Goal: Task Accomplishment & Management: Manage account settings

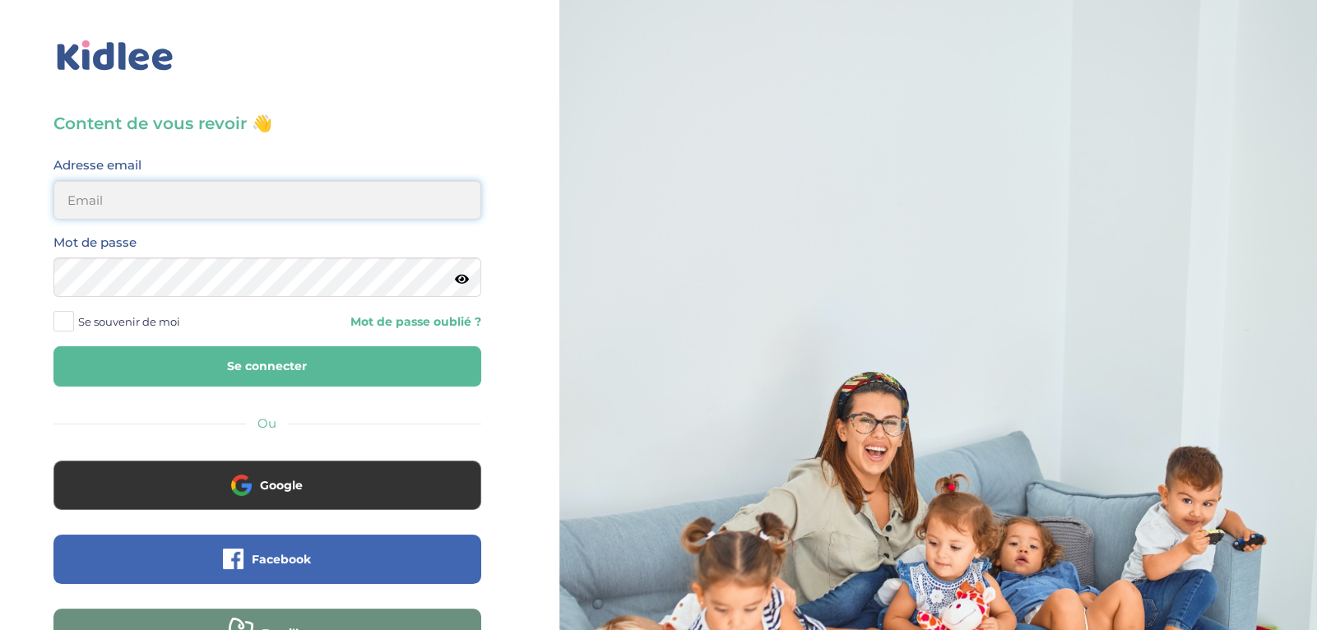
type input "ibtissambelkacemi02@gmail.com"
click at [310, 377] on button "Se connecter" at bounding box center [267, 366] width 428 height 40
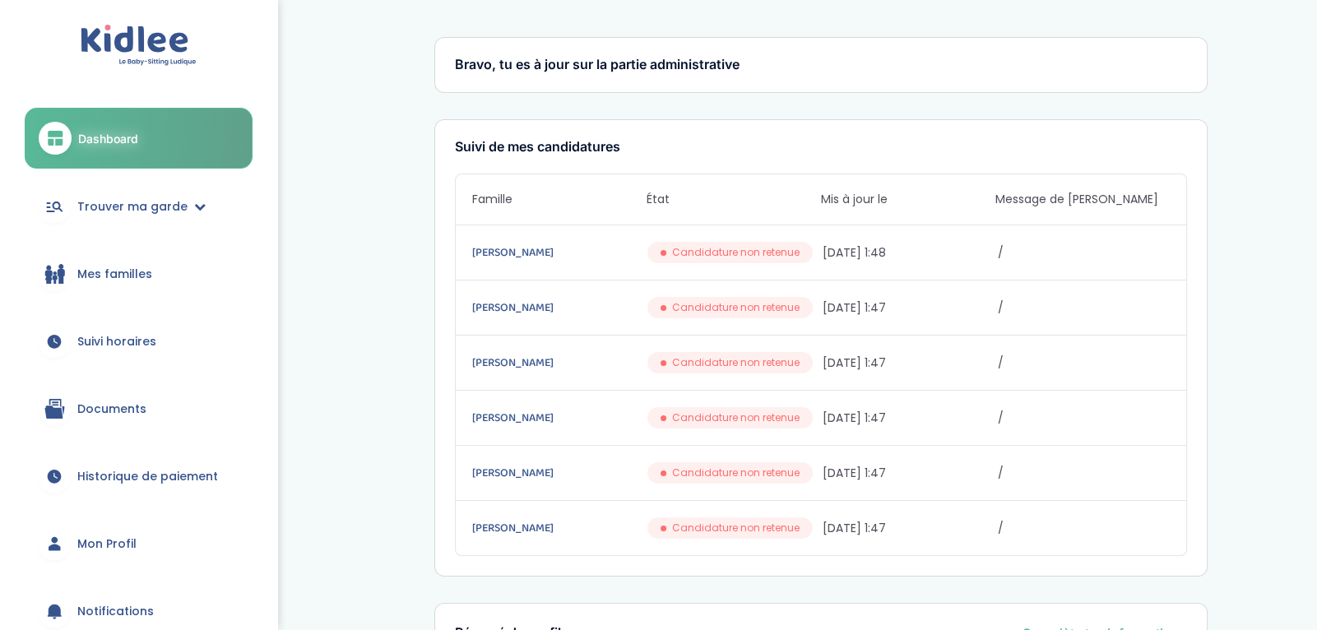
click at [128, 333] on span "Suivi horaires" at bounding box center [116, 341] width 79 height 17
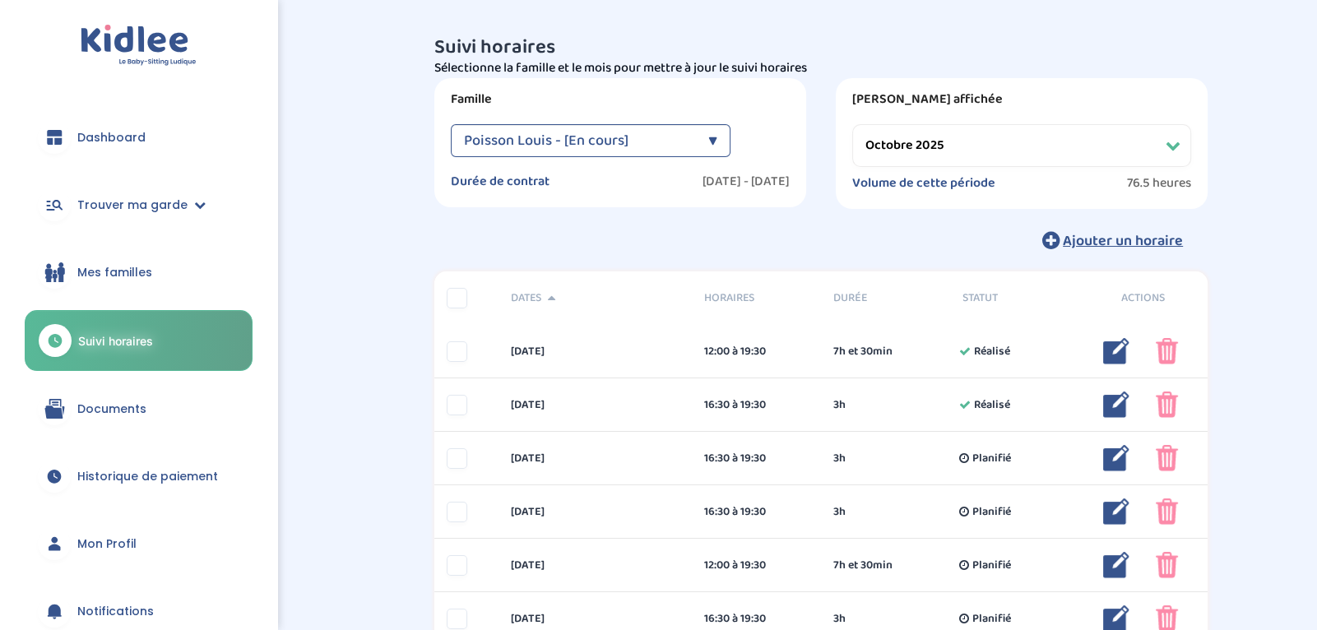
click at [1138, 144] on select "Filtrer par mois septembre 2025 octobre 2025 novembre 2025 décembre 2025 janvie…" at bounding box center [1021, 145] width 339 height 43
click at [1002, 151] on select "Filtrer par mois septembre 2025 octobre 2025 novembre 2025 décembre 2025 janvie…" at bounding box center [1021, 145] width 339 height 43
click at [852, 124] on select "Filtrer par mois septembre 2025 octobre 2025 novembre 2025 décembre 2025 janvie…" at bounding box center [1021, 145] width 339 height 43
click at [1127, 144] on select "Filtrer par mois septembre 2025 octobre 2025 novembre 2025 décembre 2025 janvie…" at bounding box center [1021, 145] width 339 height 43
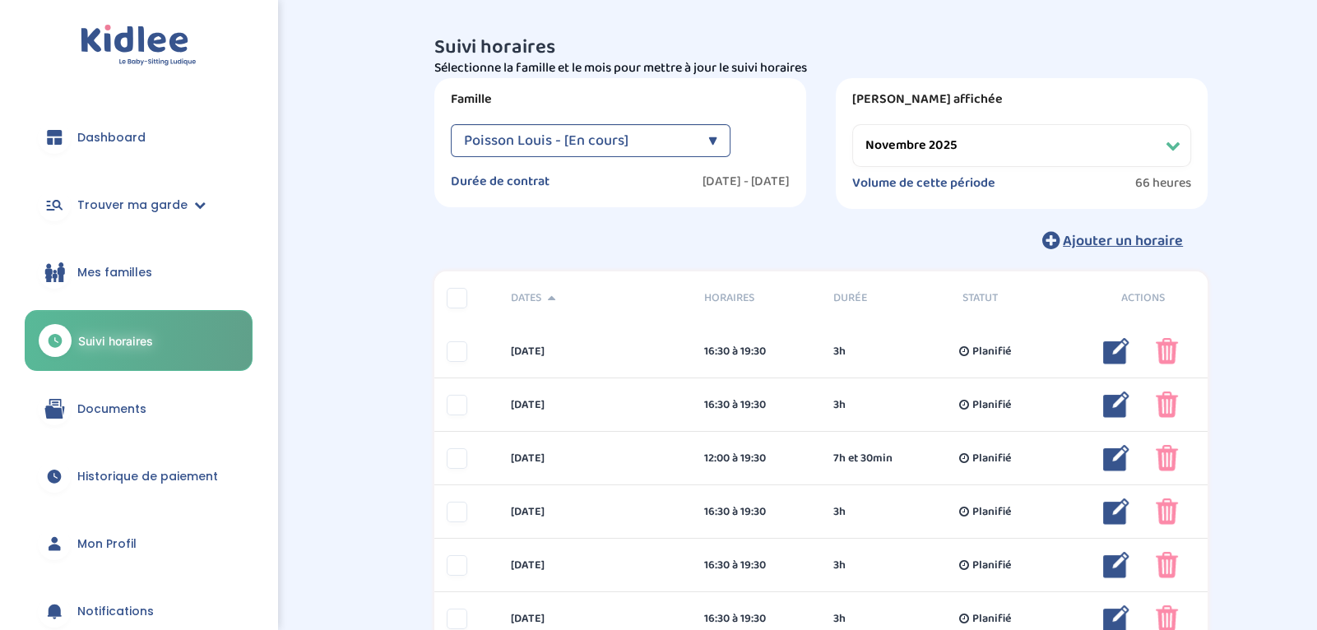
select select "septembre 2025"
click at [852, 124] on select "Filtrer par mois septembre 2025 octobre 2025 novembre 2025 décembre 2025 janvie…" at bounding box center [1021, 145] width 339 height 43
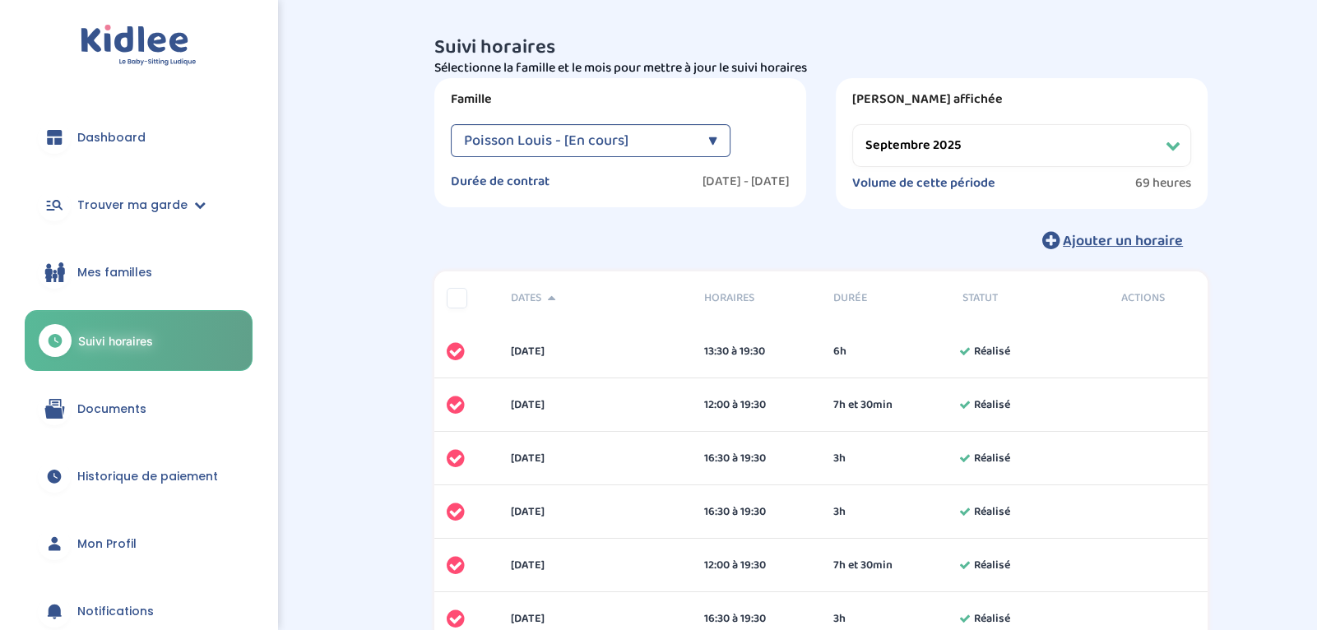
click at [850, 258] on div "Ajouter un horaire" at bounding box center [820, 240] width 773 height 36
click at [850, 248] on div "Ajouter un horaire" at bounding box center [820, 240] width 773 height 36
click at [851, 292] on div "Durée" at bounding box center [885, 297] width 129 height 17
click at [851, 295] on div "Durée" at bounding box center [885, 297] width 129 height 17
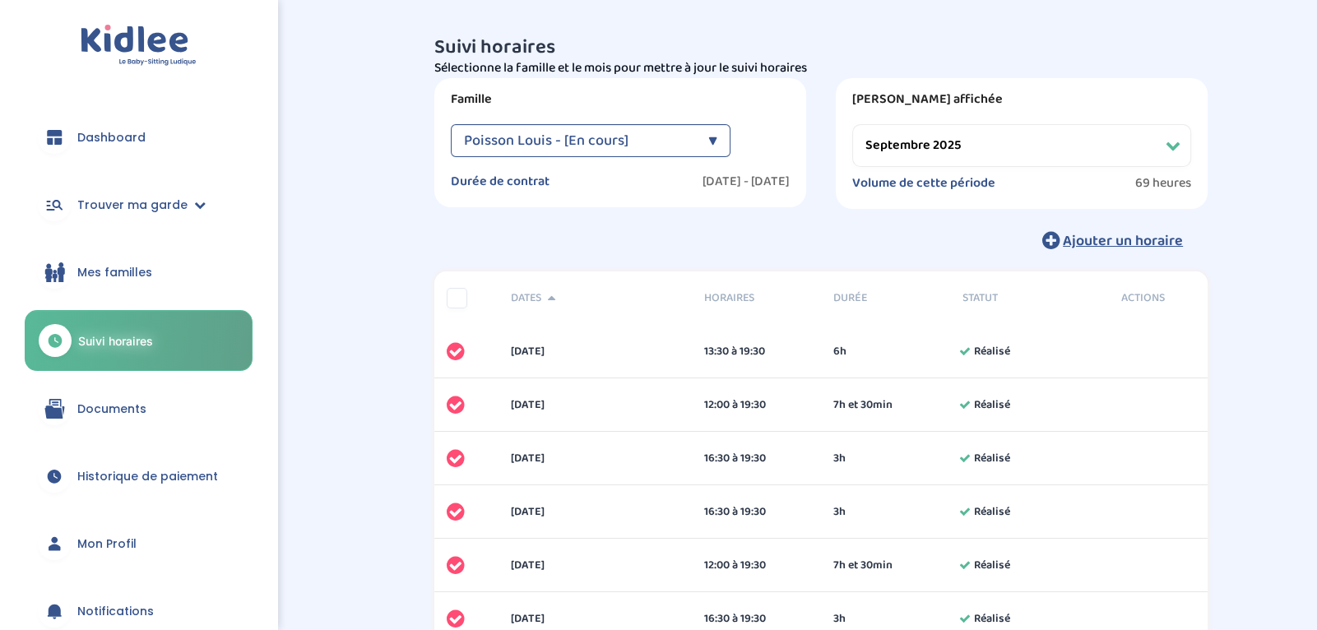
click at [851, 295] on div "Durée" at bounding box center [885, 297] width 129 height 17
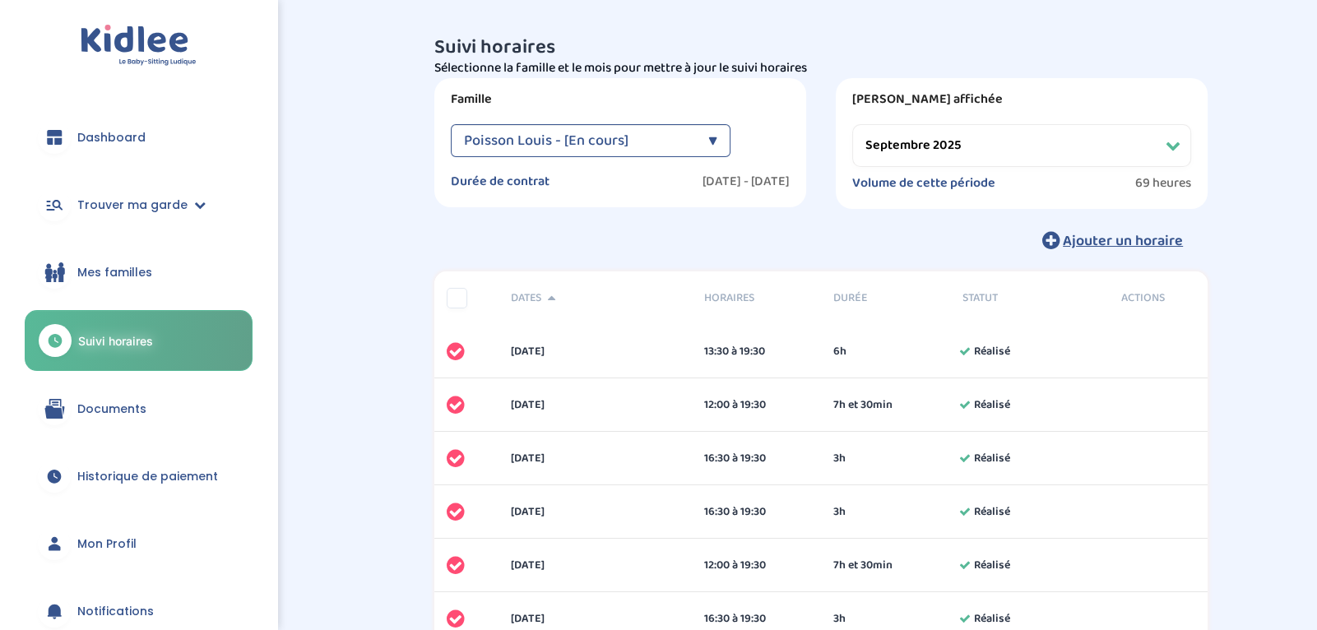
click at [851, 295] on div "Durée" at bounding box center [885, 297] width 129 height 17
click at [717, 307] on span "Horaires" at bounding box center [756, 297] width 104 height 17
click at [720, 295] on span "Horaires" at bounding box center [756, 297] width 104 height 17
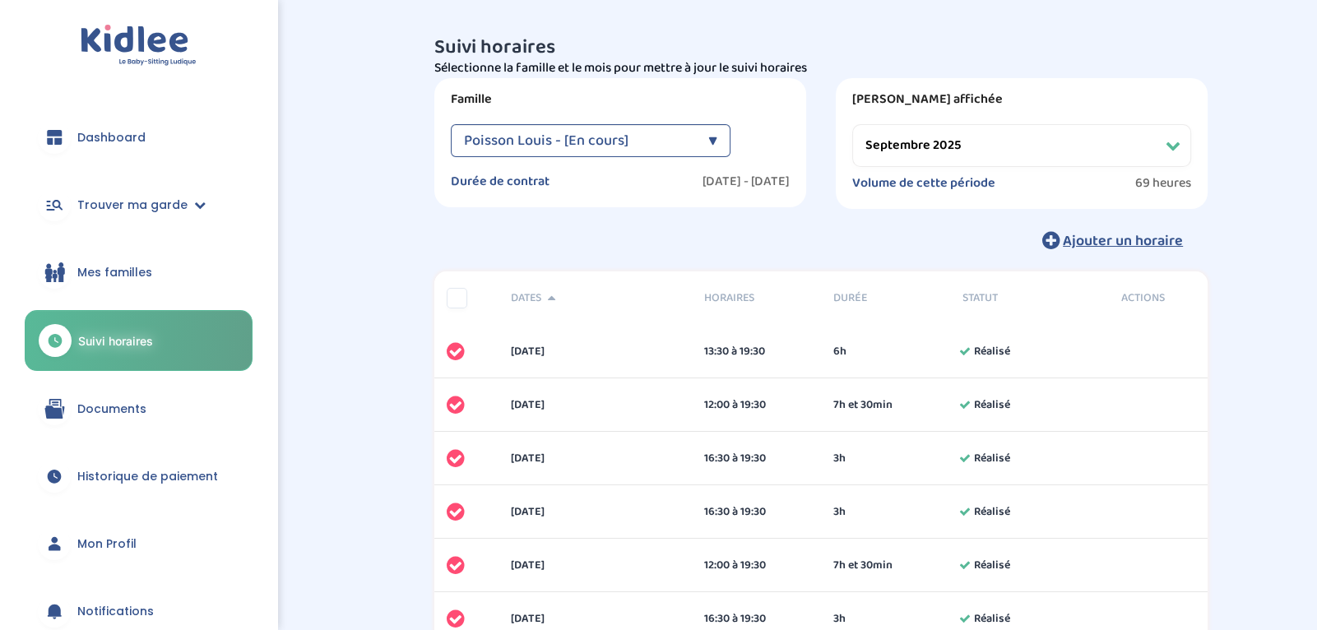
click at [152, 390] on link "Documents" at bounding box center [139, 408] width 228 height 59
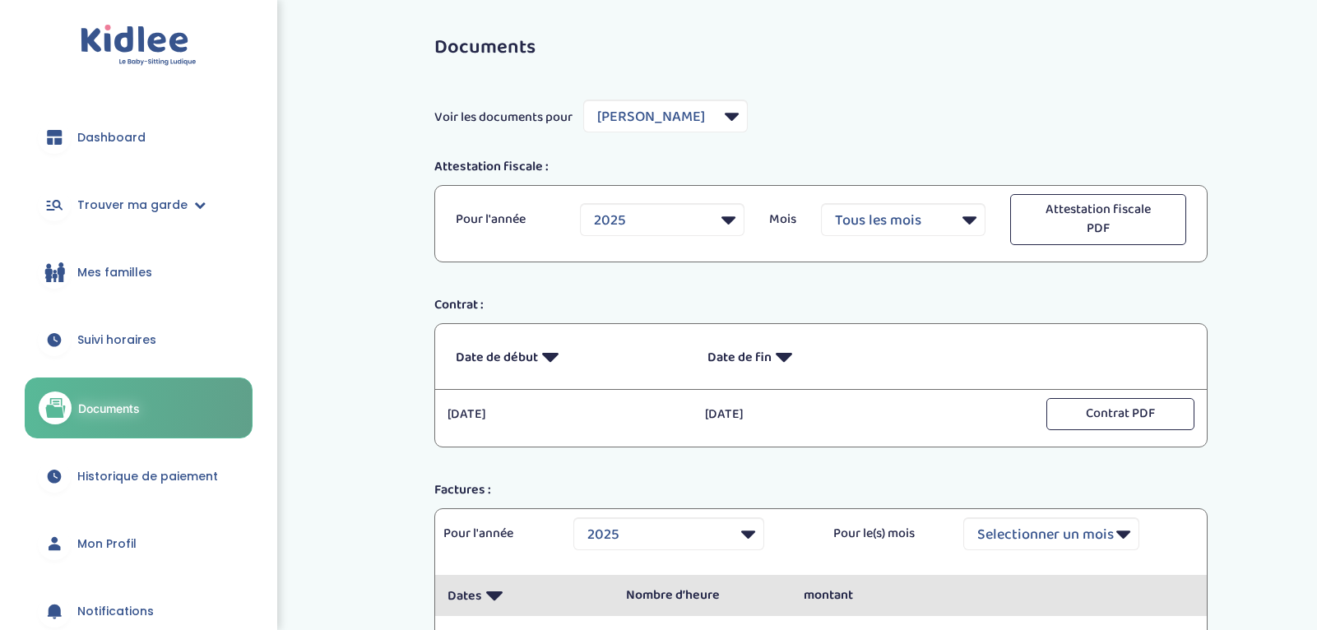
select select "3971"
select select "2025"
click at [624, 112] on select "Filtrer par Famille [PERSON_NAME] Grand [PERSON_NAME] Poisson Louis" at bounding box center [665, 116] width 164 height 33
select select "5733"
click at [583, 100] on select "Filtrer par Famille Gosset Antoine Grand Nathalie Poisson Louis" at bounding box center [665, 116] width 164 height 33
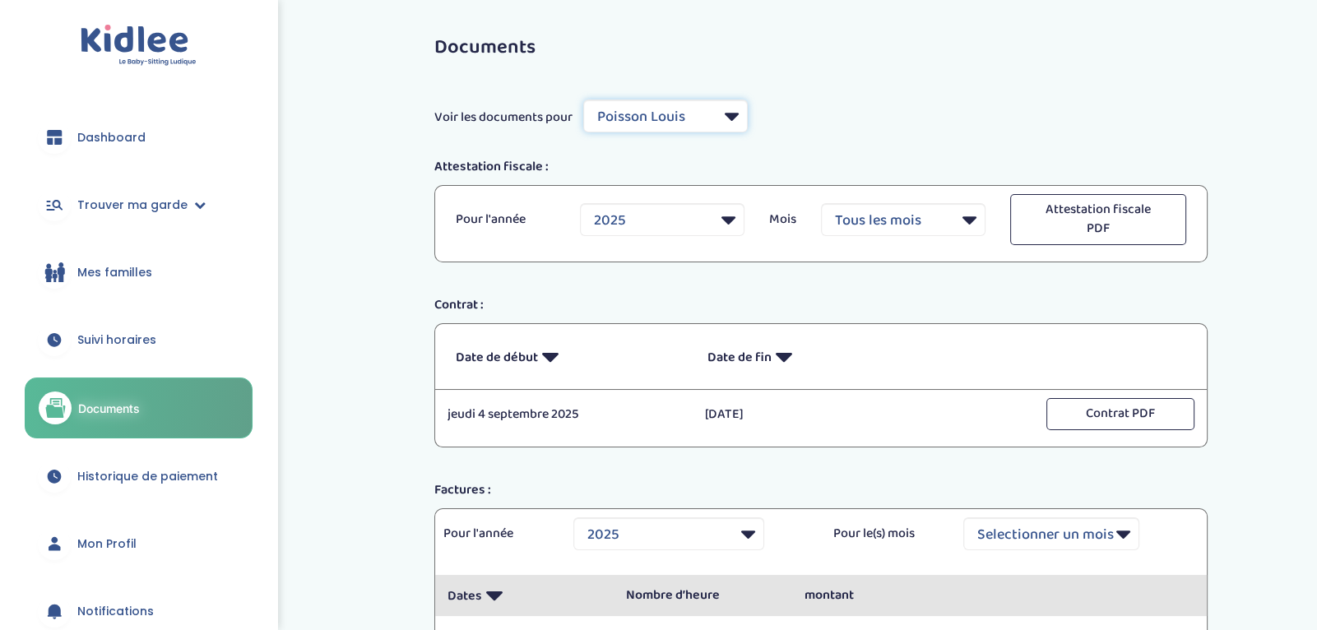
scroll to position [178, 0]
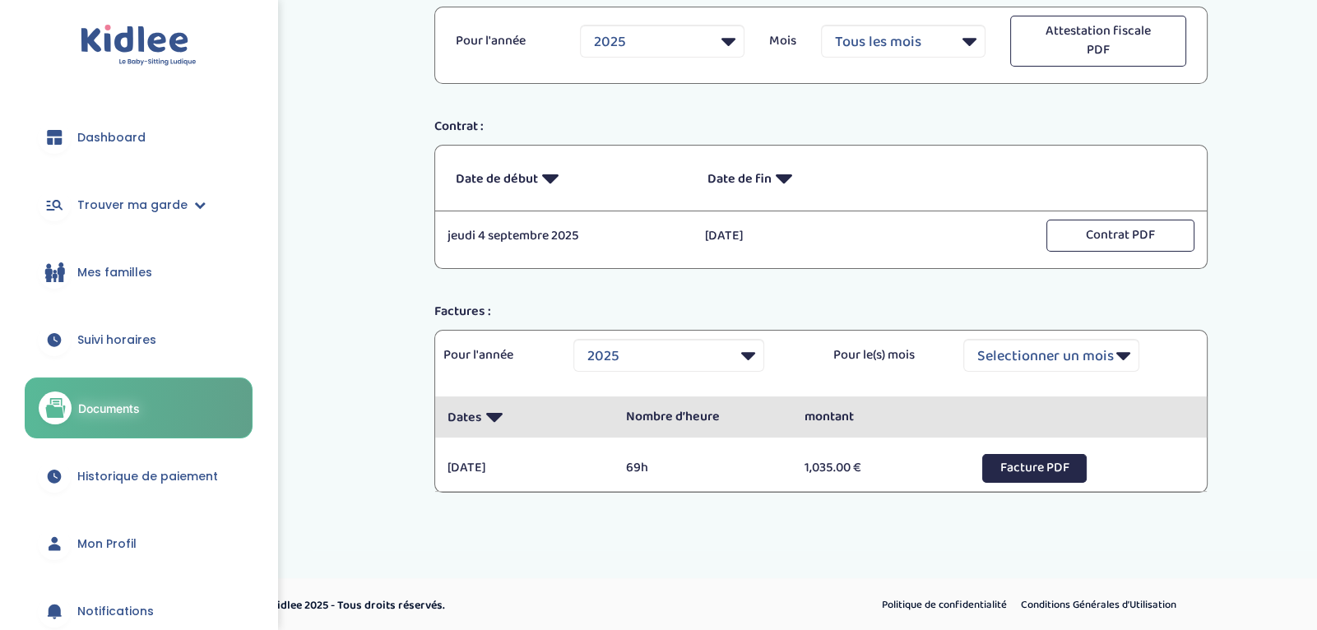
click at [1006, 461] on button "Facture PDF" at bounding box center [1034, 468] width 104 height 29
